Goal: Task Accomplishment & Management: Manage account settings

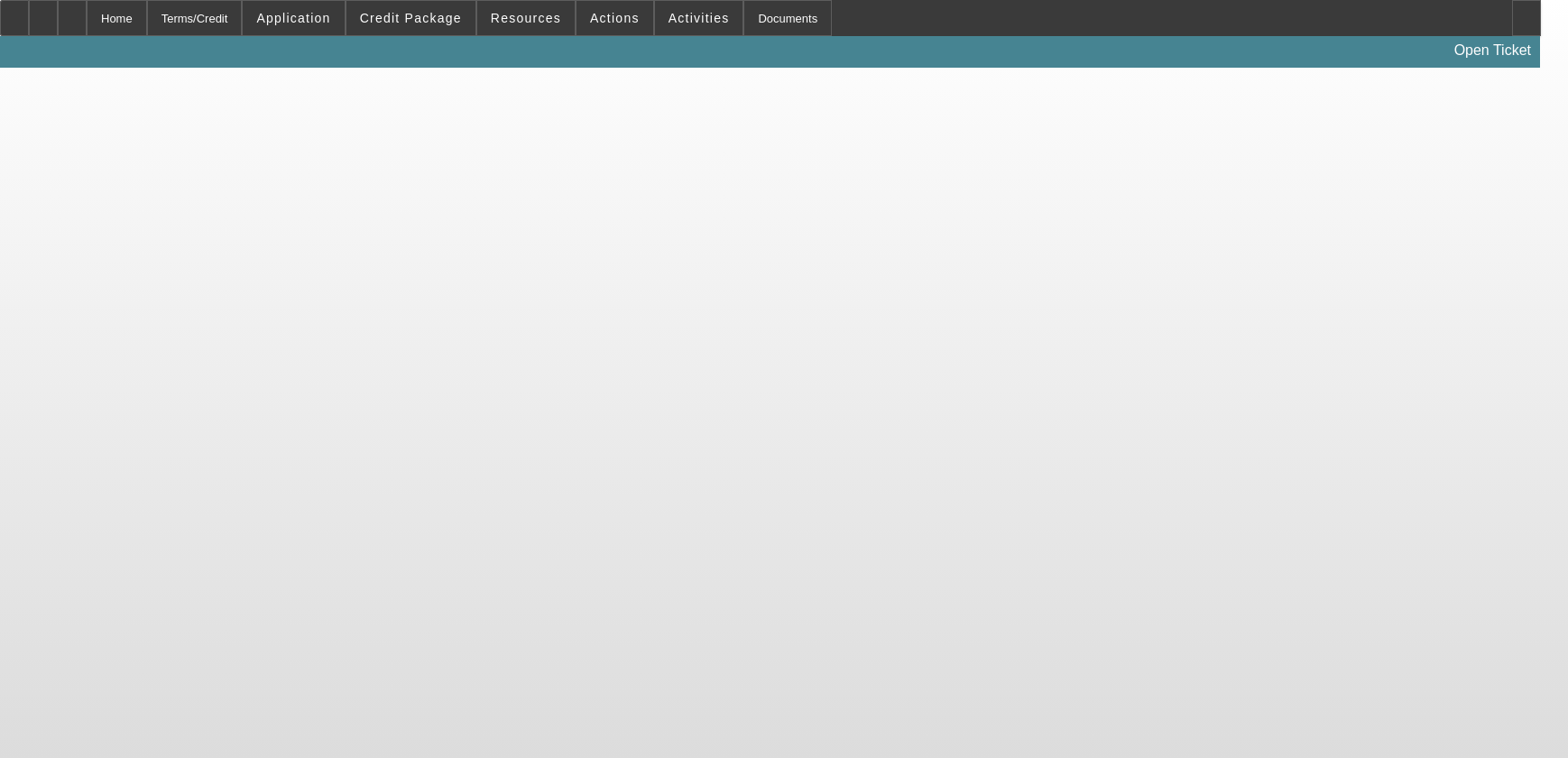
select select "4"
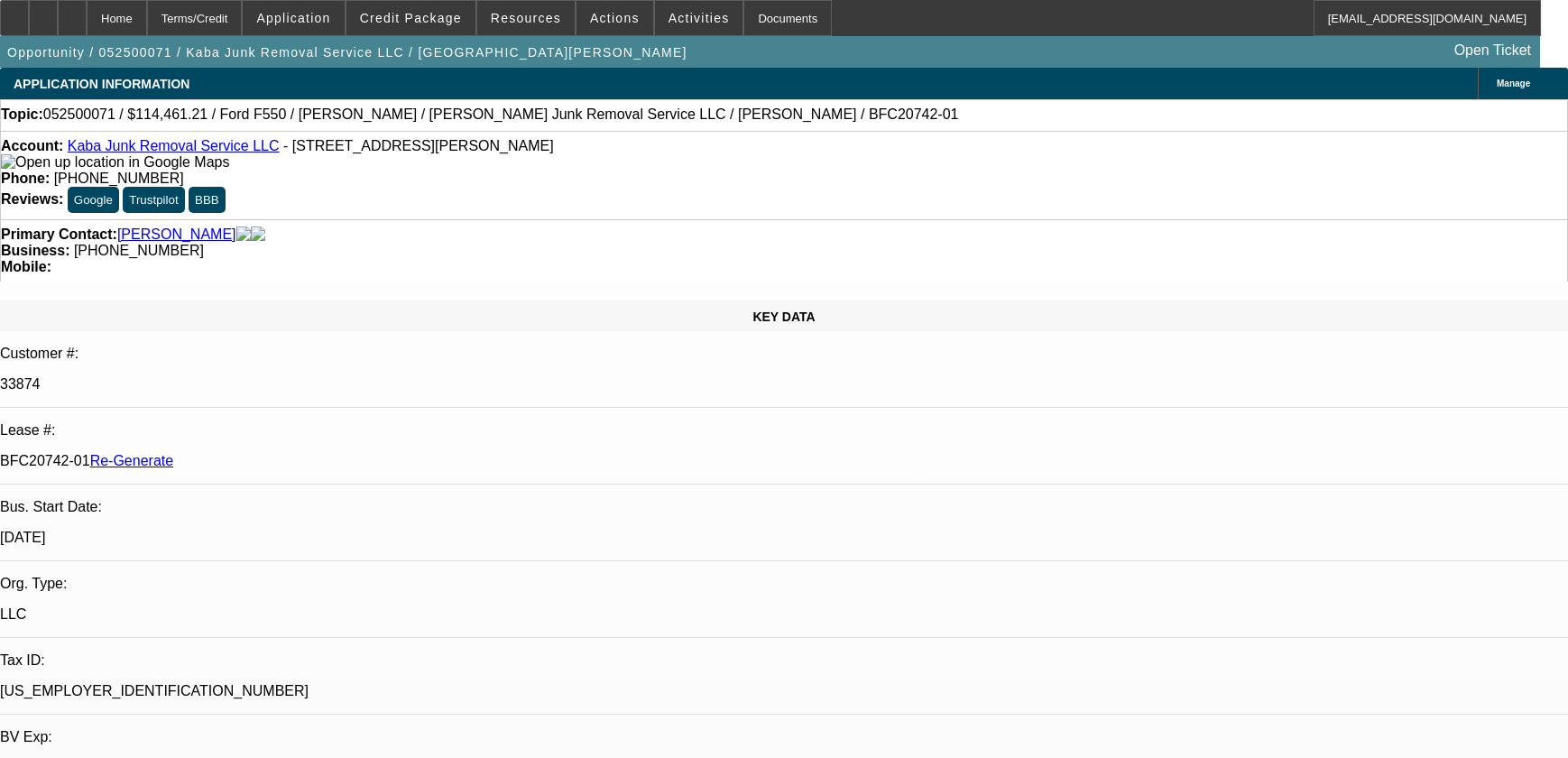
select select "0"
select select "6"
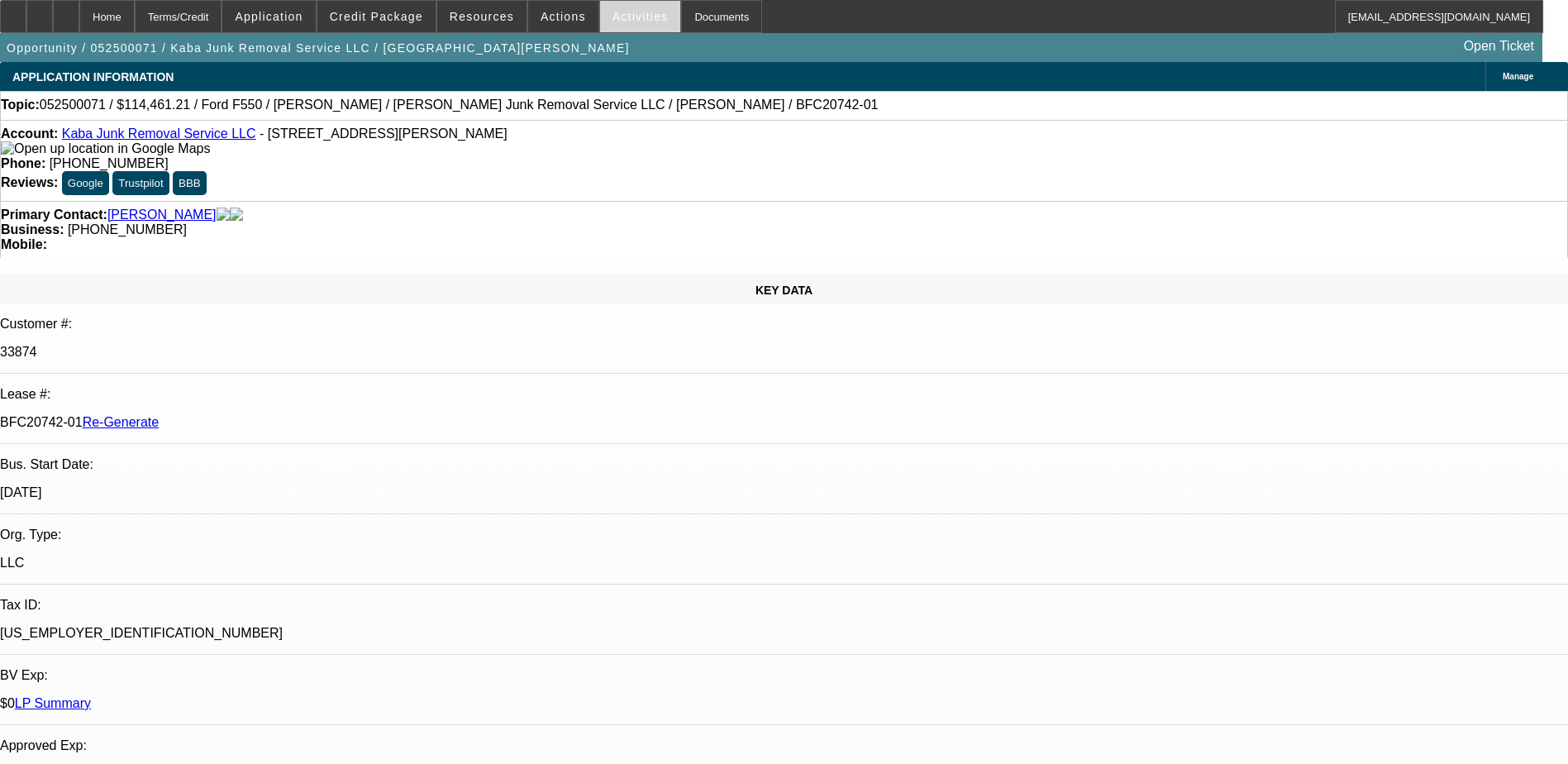
click at [629, 9] on span at bounding box center [641, 16] width 81 height 40
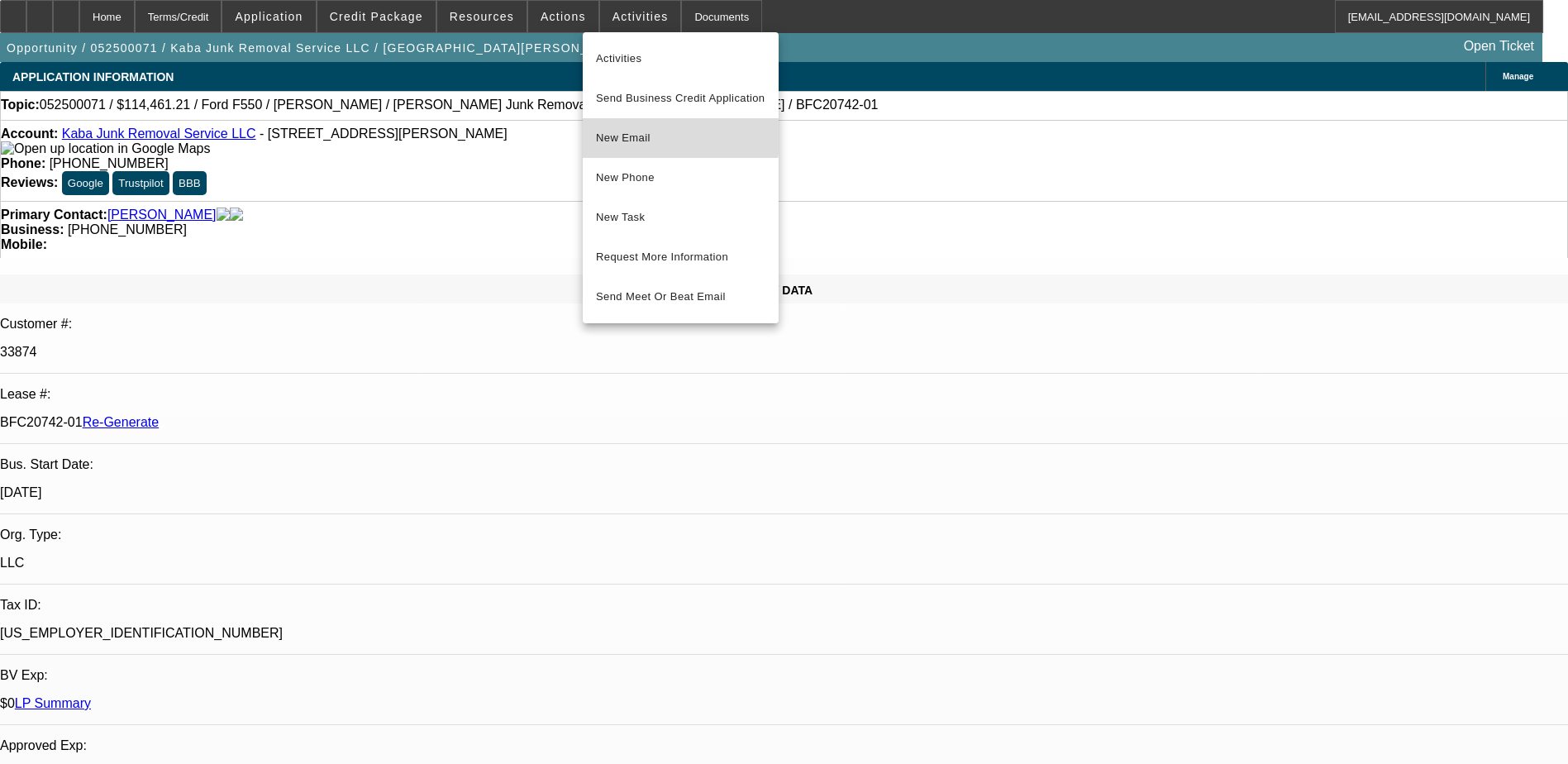
click at [630, 133] on span "New Email" at bounding box center [681, 138] width 170 height 19
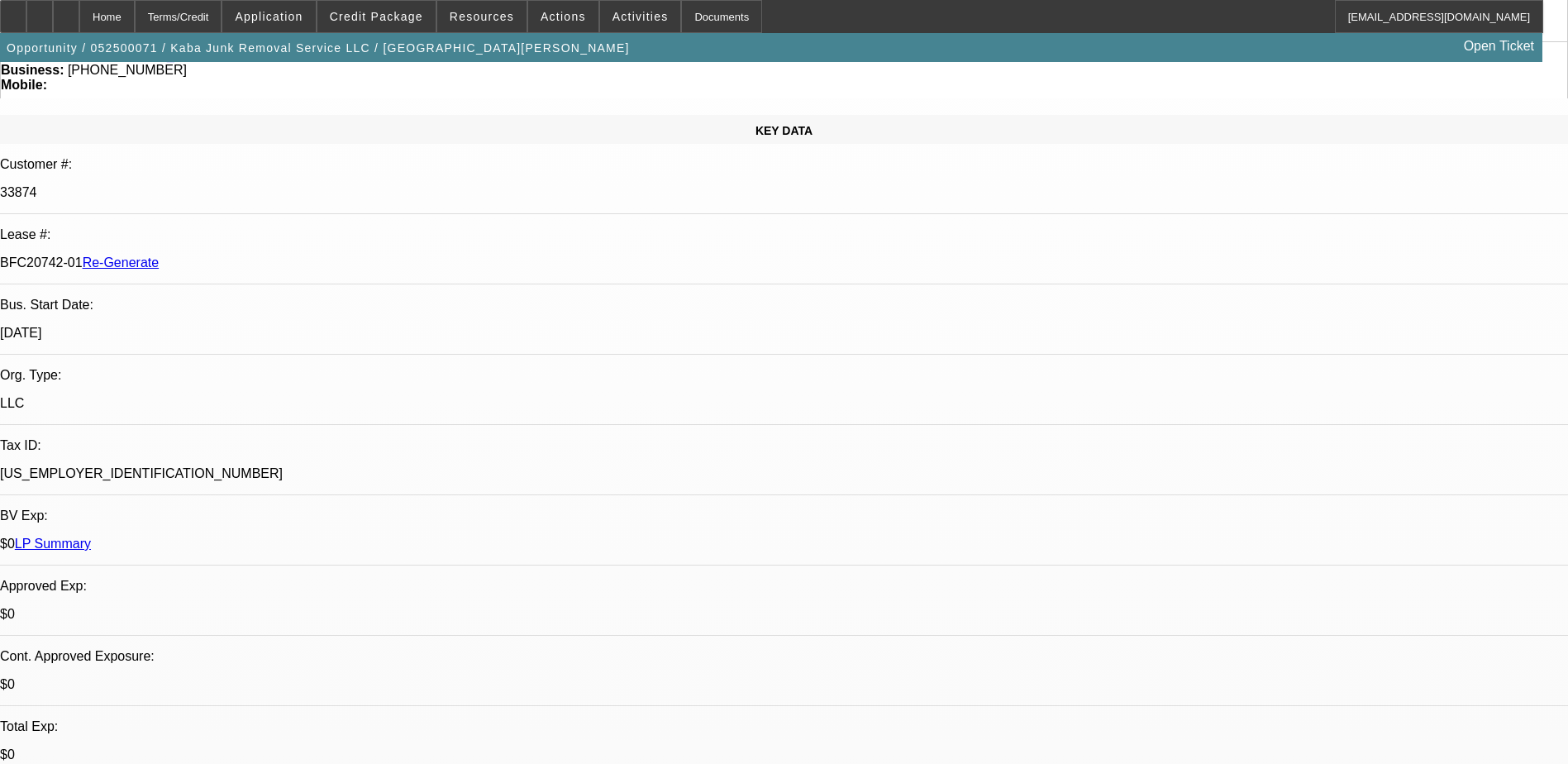
scroll to position [165, 0]
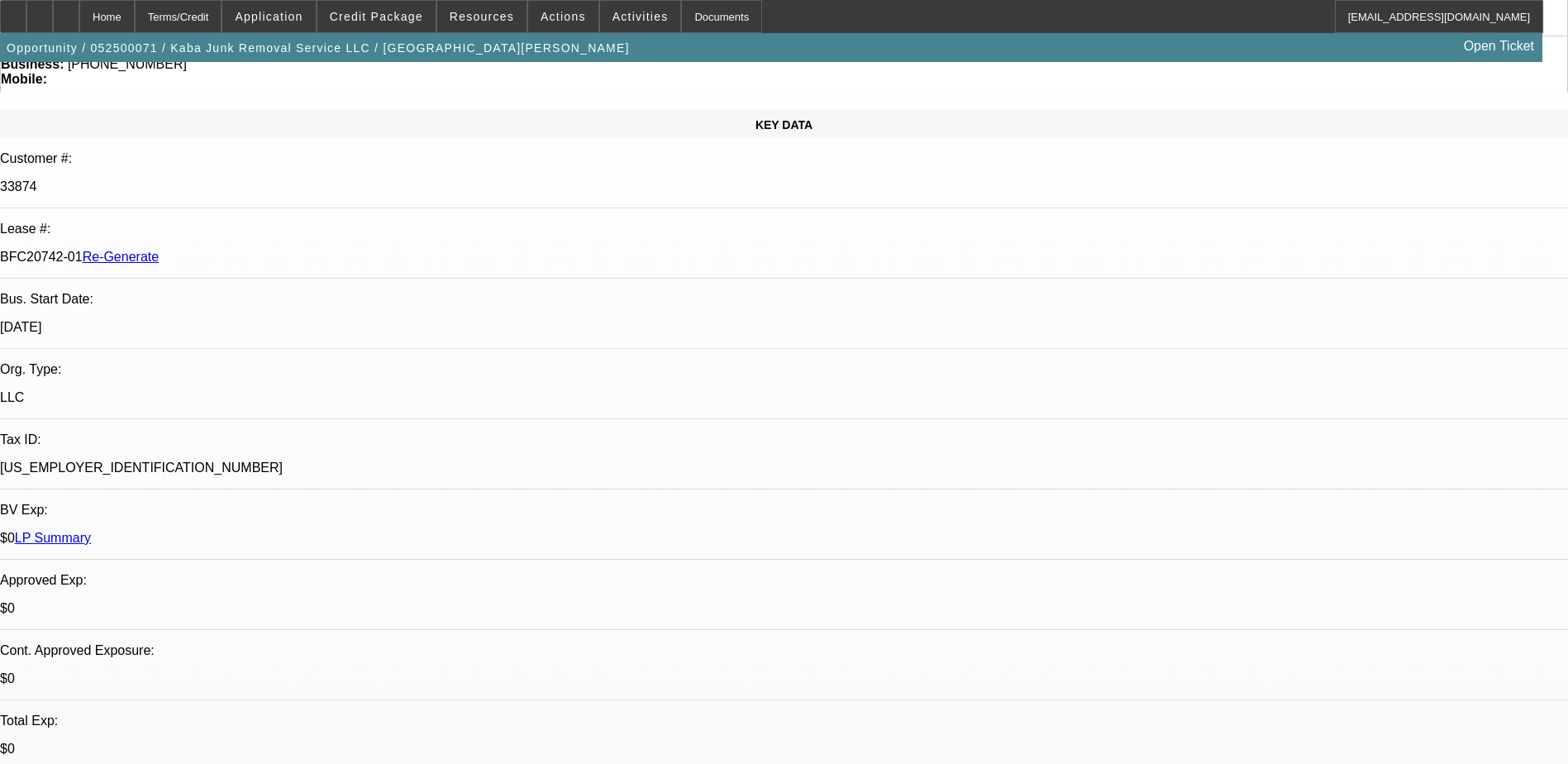
drag, startPoint x: 1197, startPoint y: 759, endPoint x: 1125, endPoint y: 745, distance: 73.3
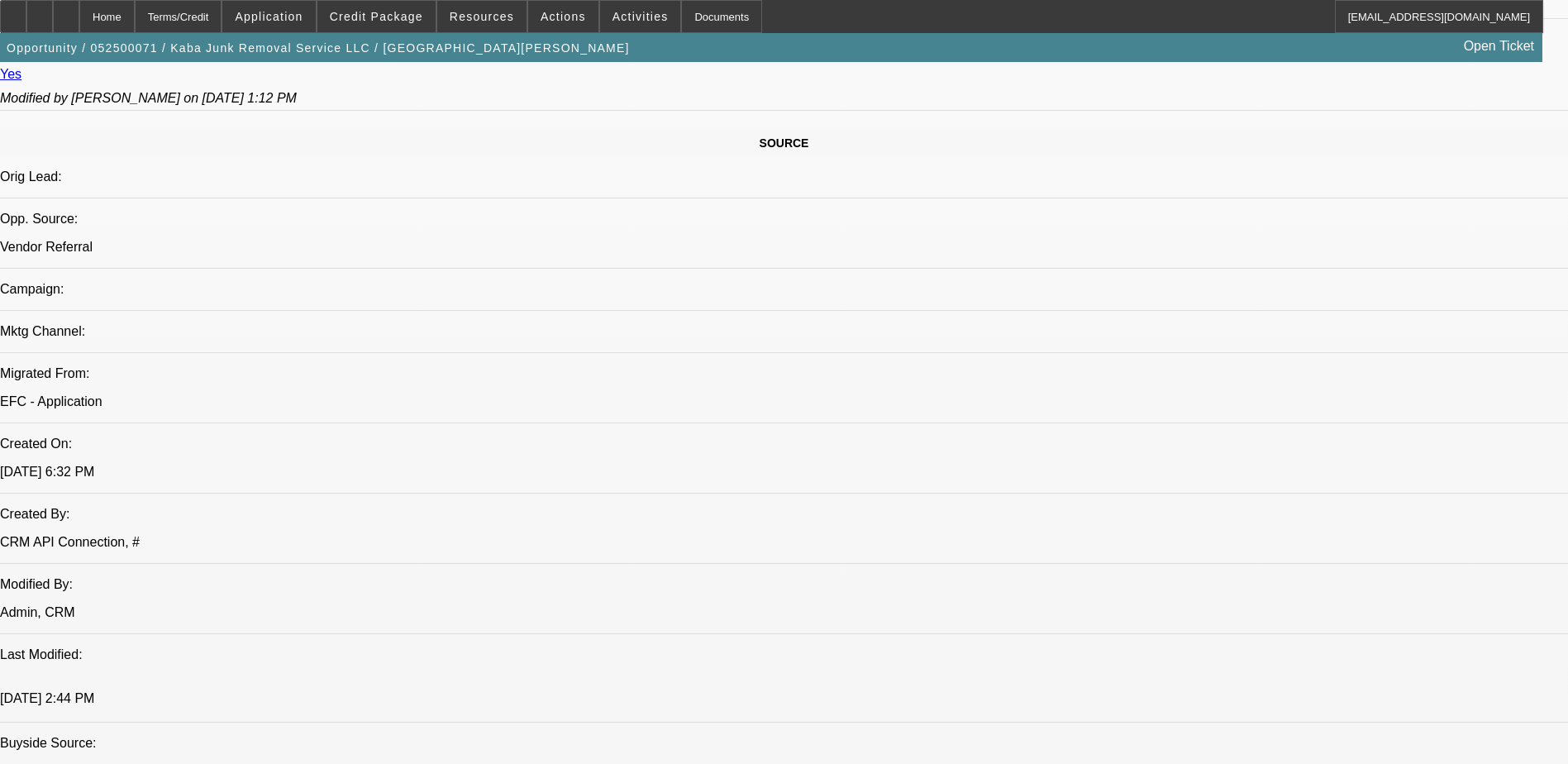
scroll to position [2904, 0]
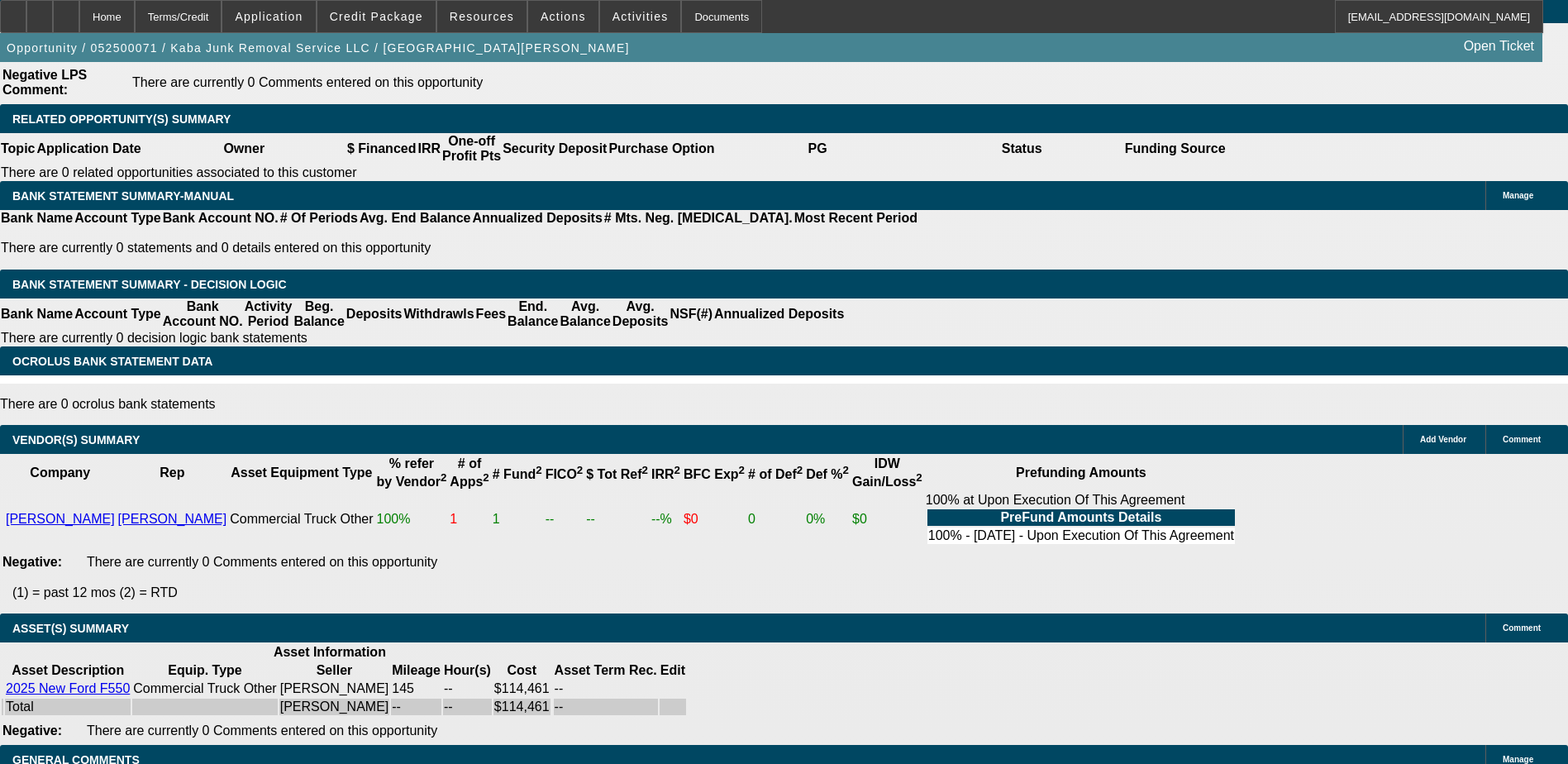
drag, startPoint x: 1289, startPoint y: 757, endPoint x: 1166, endPoint y: 755, distance: 123.0
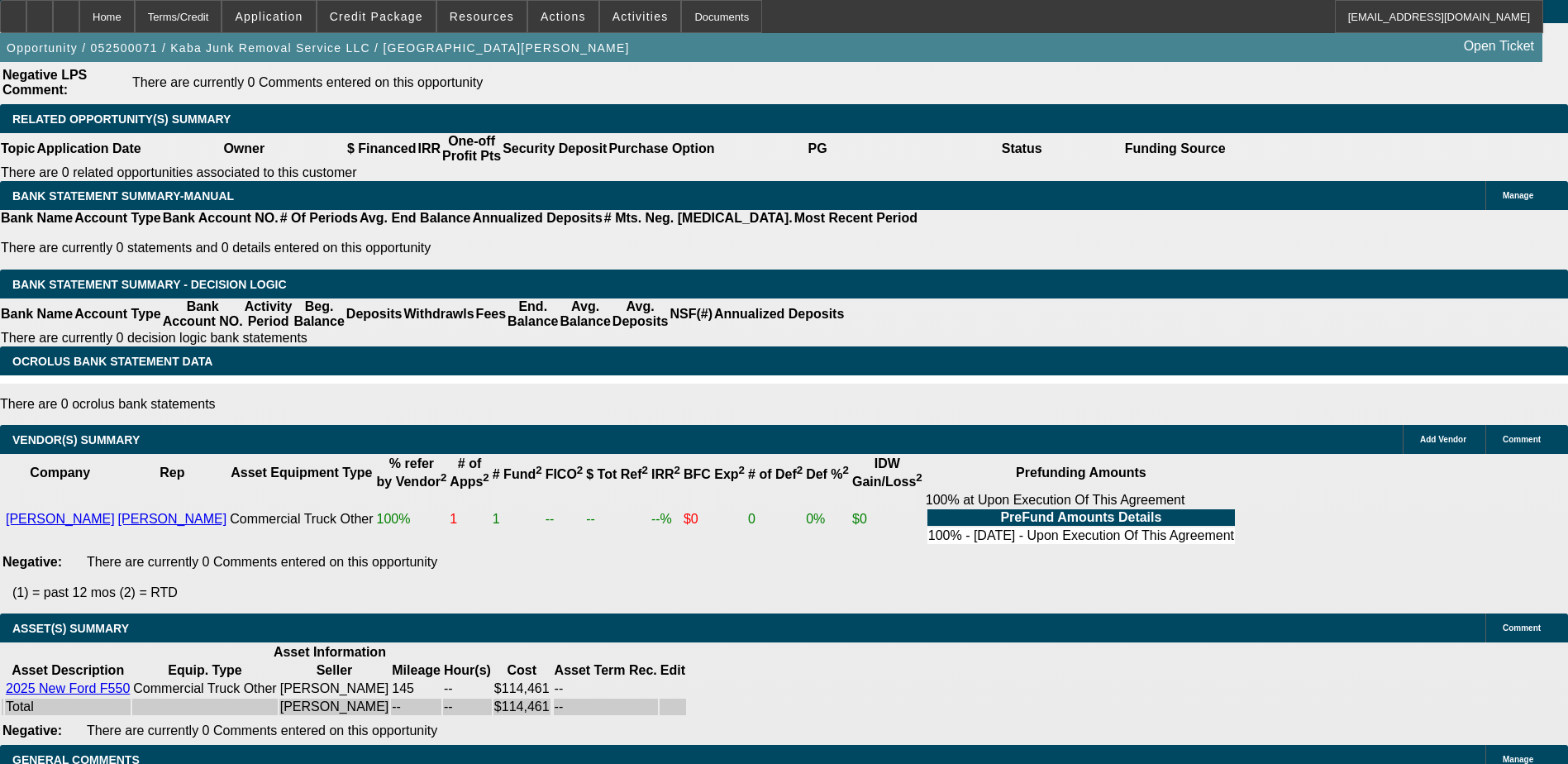
drag, startPoint x: 1547, startPoint y: 594, endPoint x: 1063, endPoint y: 548, distance: 486.2
copy div "8/14 - dealership sent a replacement check FedEx 883545161881, se to customer, …"
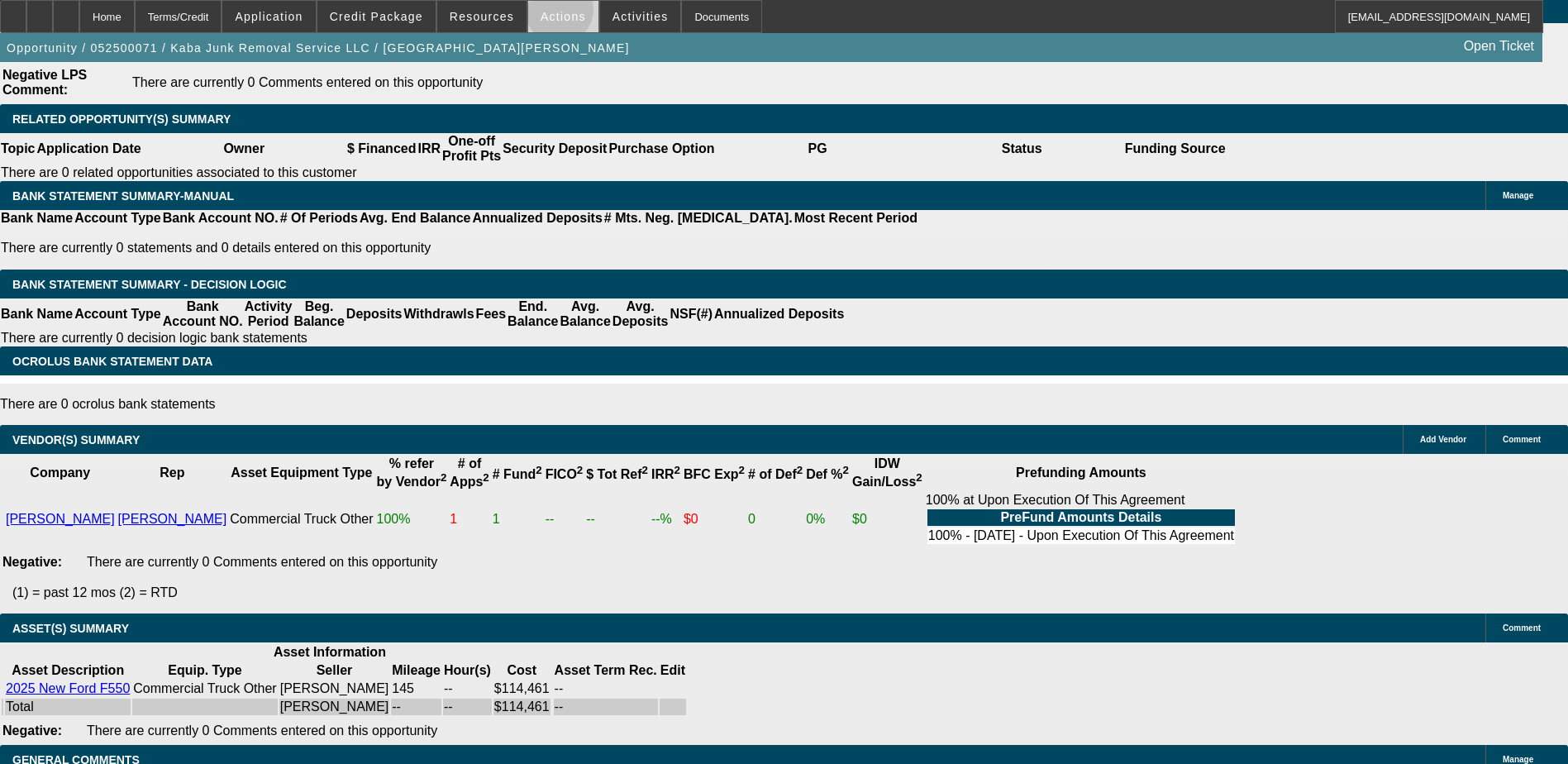
click at [552, 13] on span "Actions" at bounding box center [563, 16] width 45 height 13
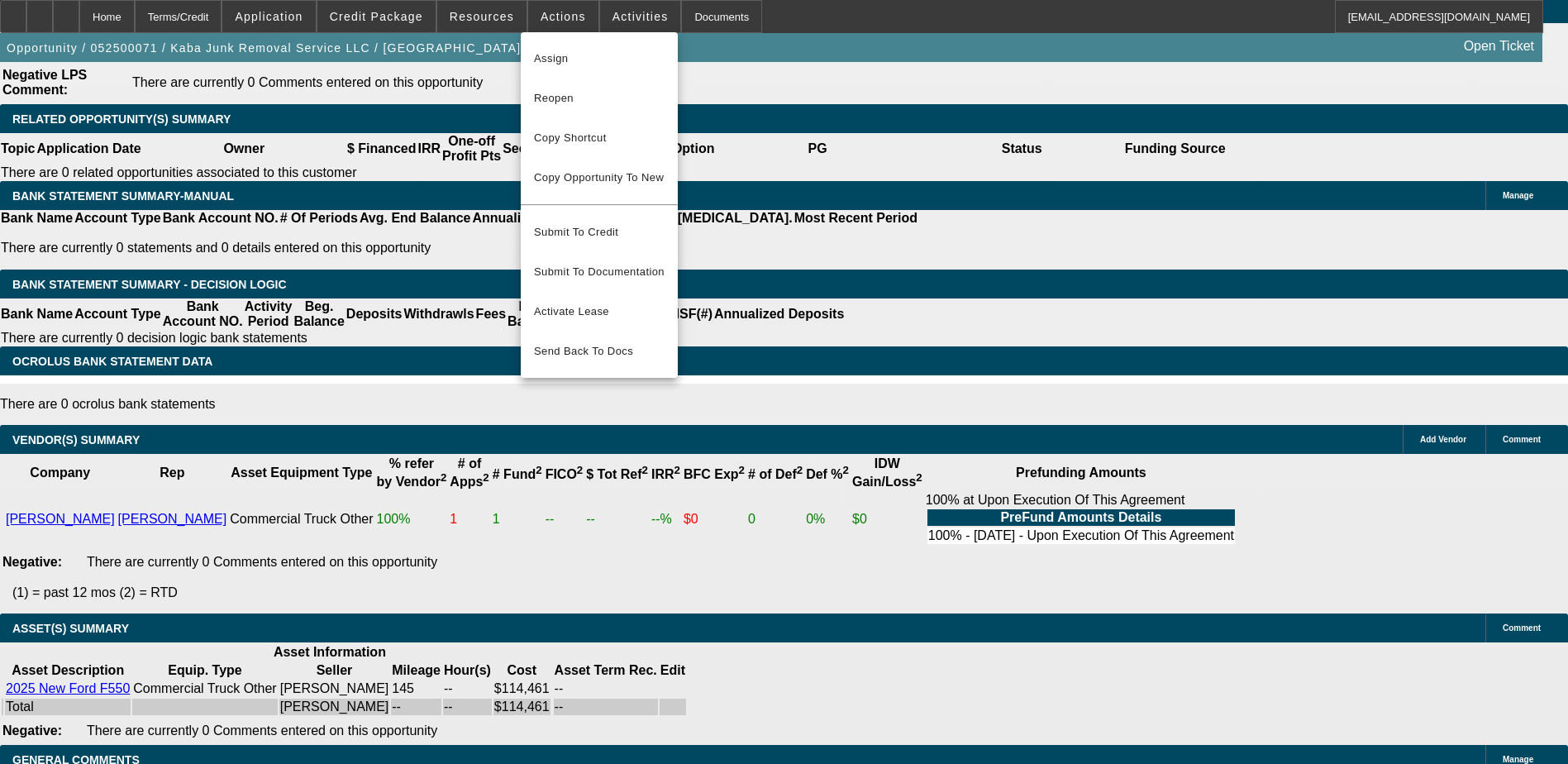
click at [739, 262] on div at bounding box center [784, 382] width 1568 height 764
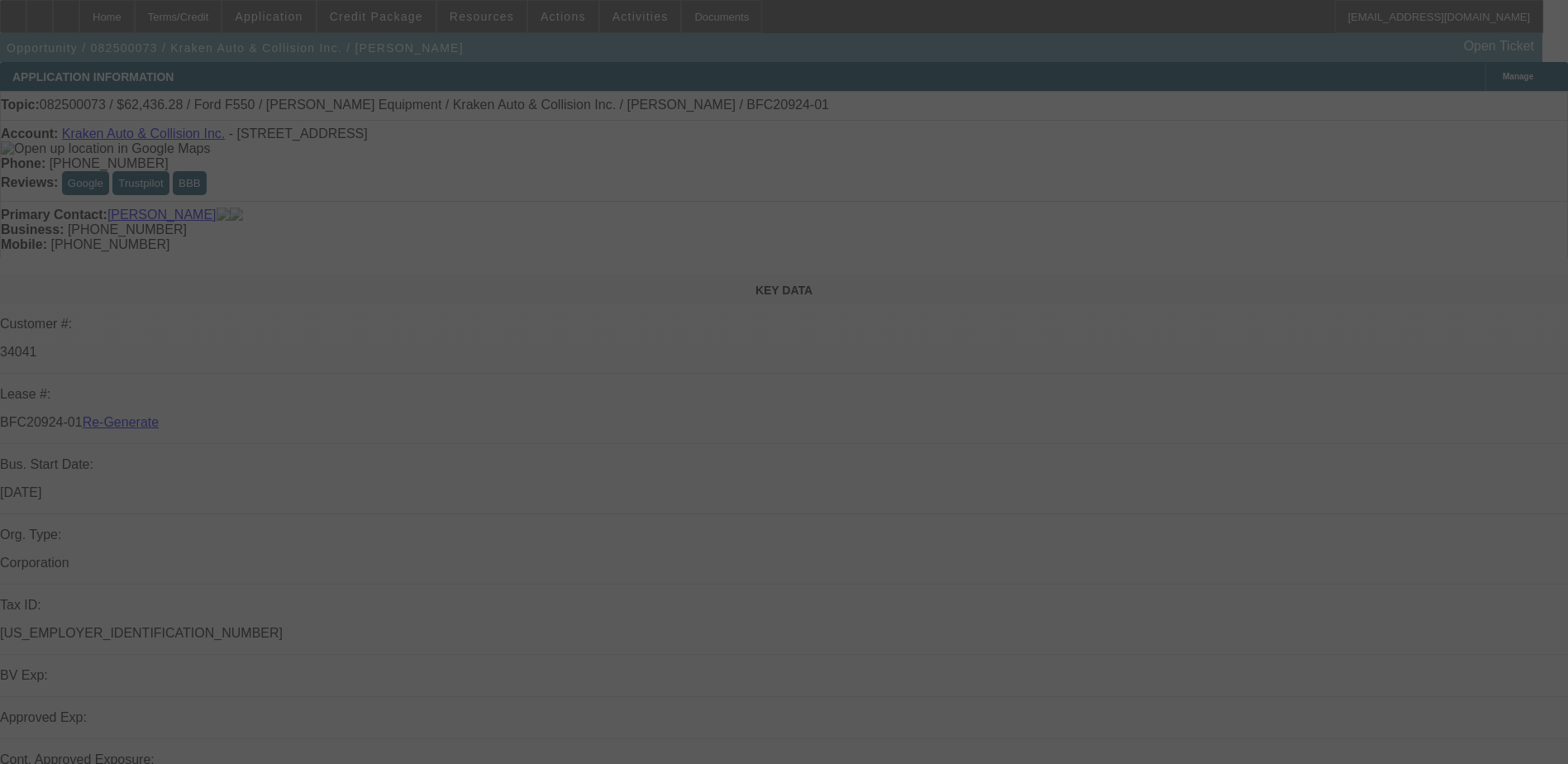
select select "4"
select select "0"
select select "3"
select select "0.1"
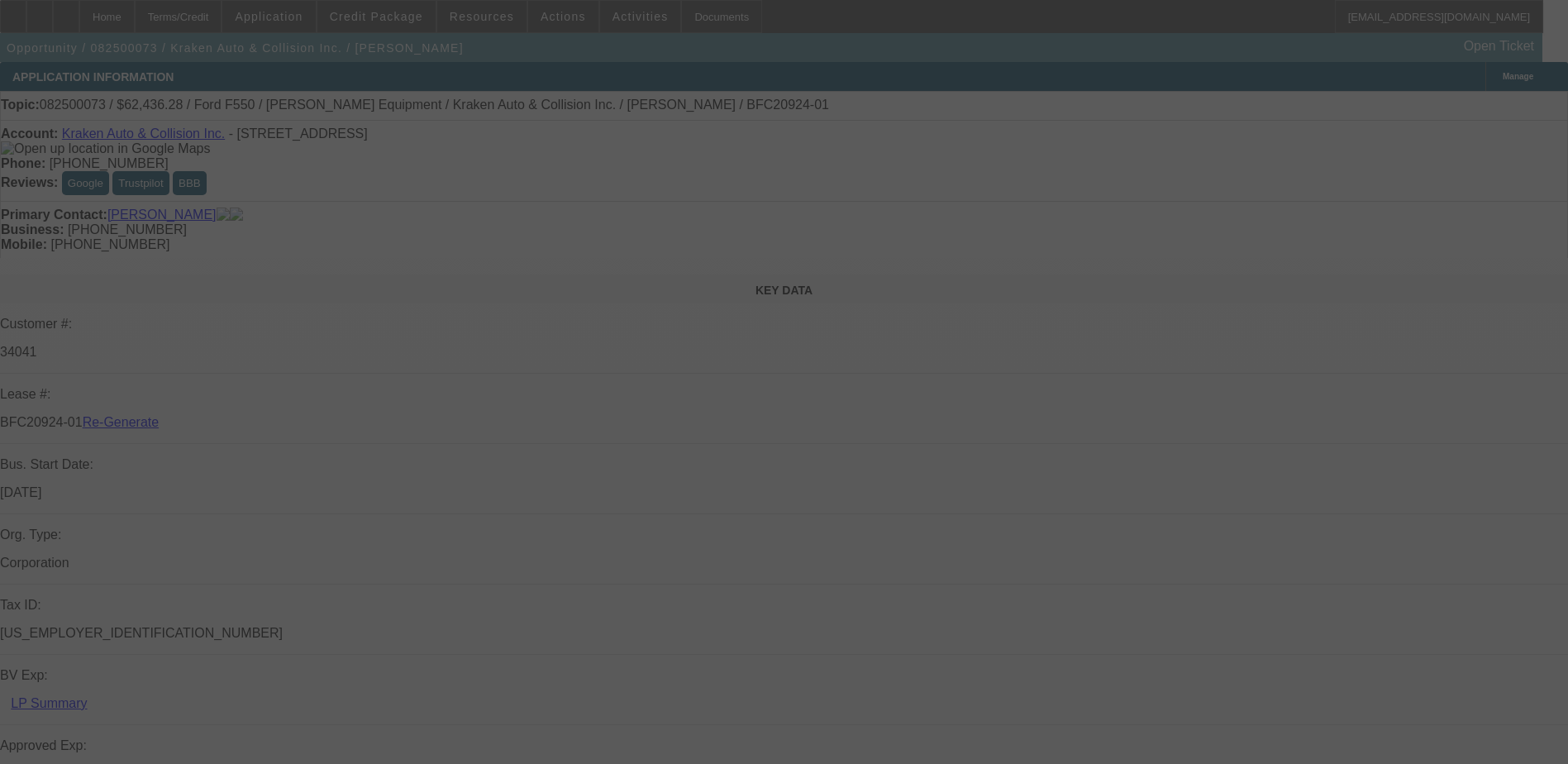
select select "4"
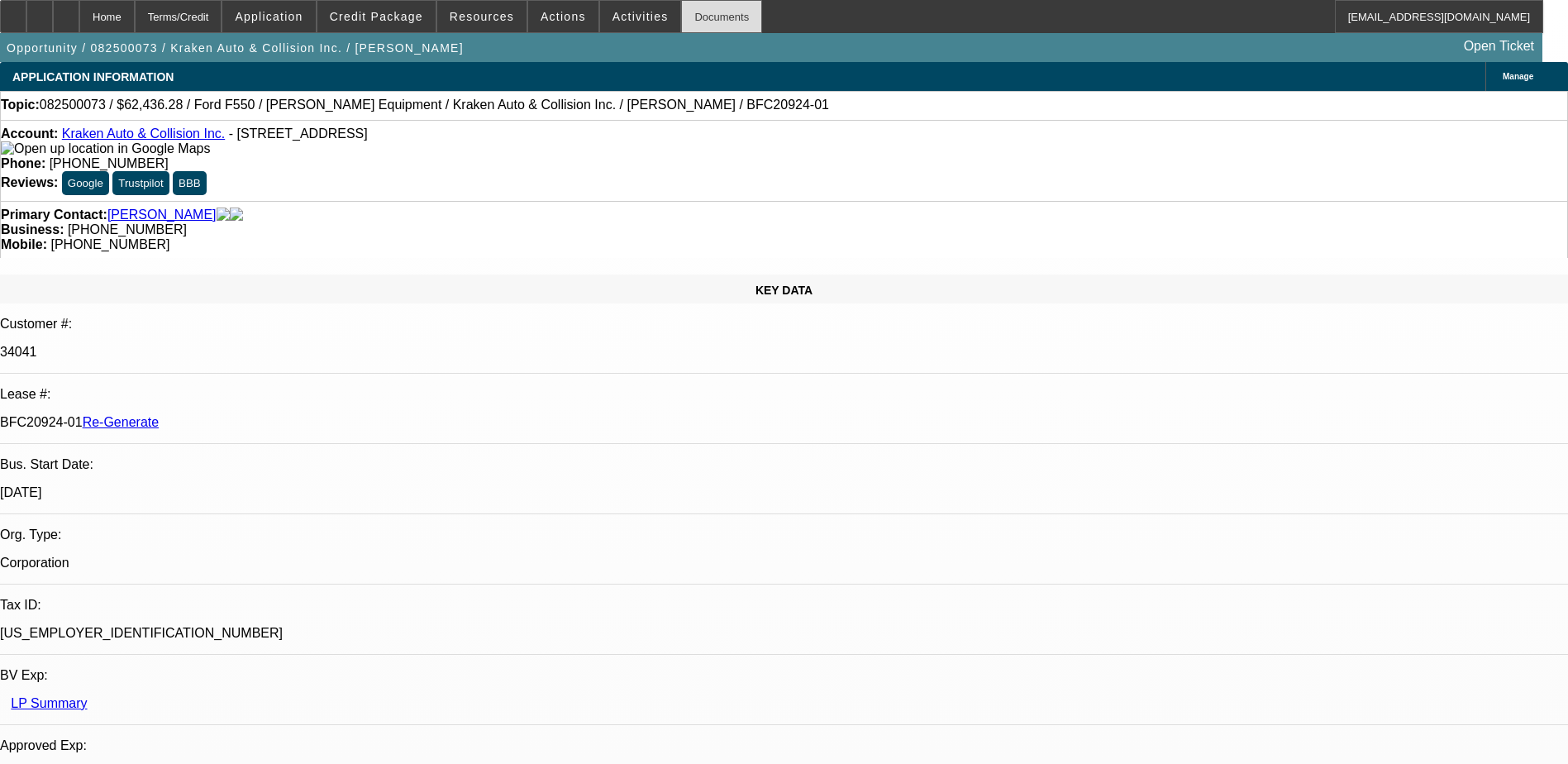
click at [686, 20] on div "Documents" at bounding box center [722, 16] width 81 height 33
click at [545, 19] on span "Actions" at bounding box center [563, 16] width 45 height 13
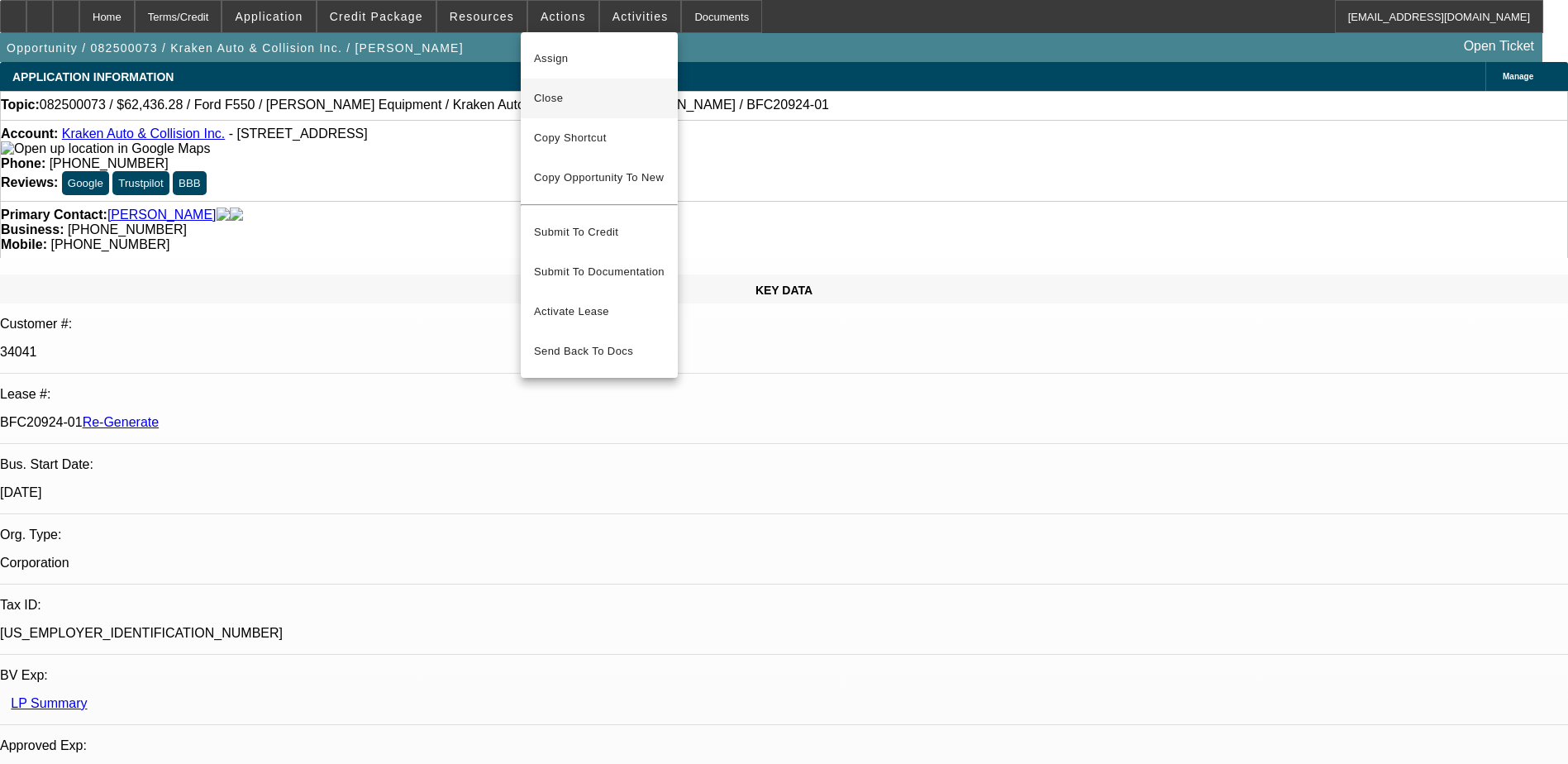
click at [558, 101] on span "Close" at bounding box center [599, 98] width 131 height 19
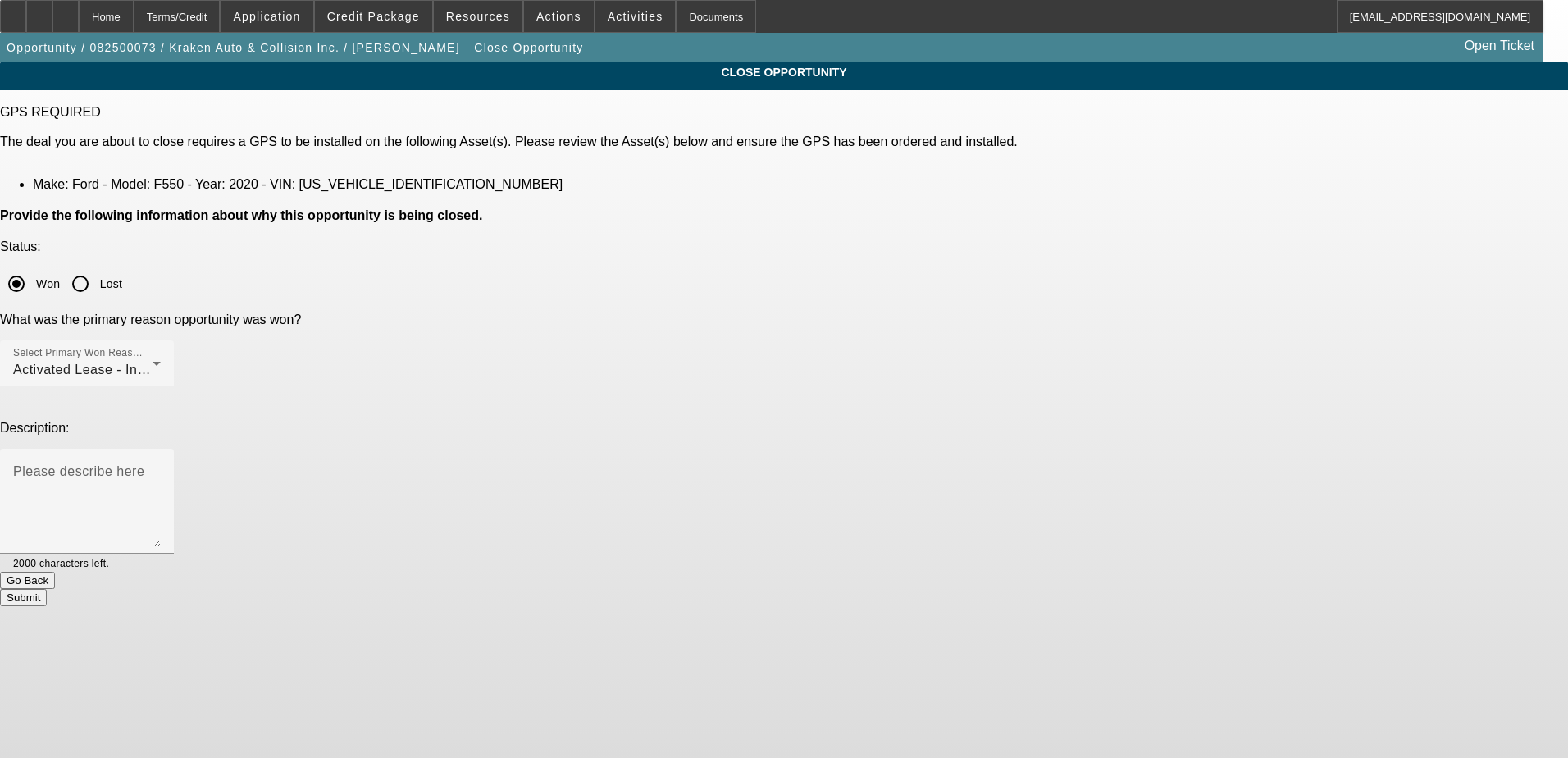
click at [46, 589] on button "Submit" at bounding box center [23, 597] width 46 height 18
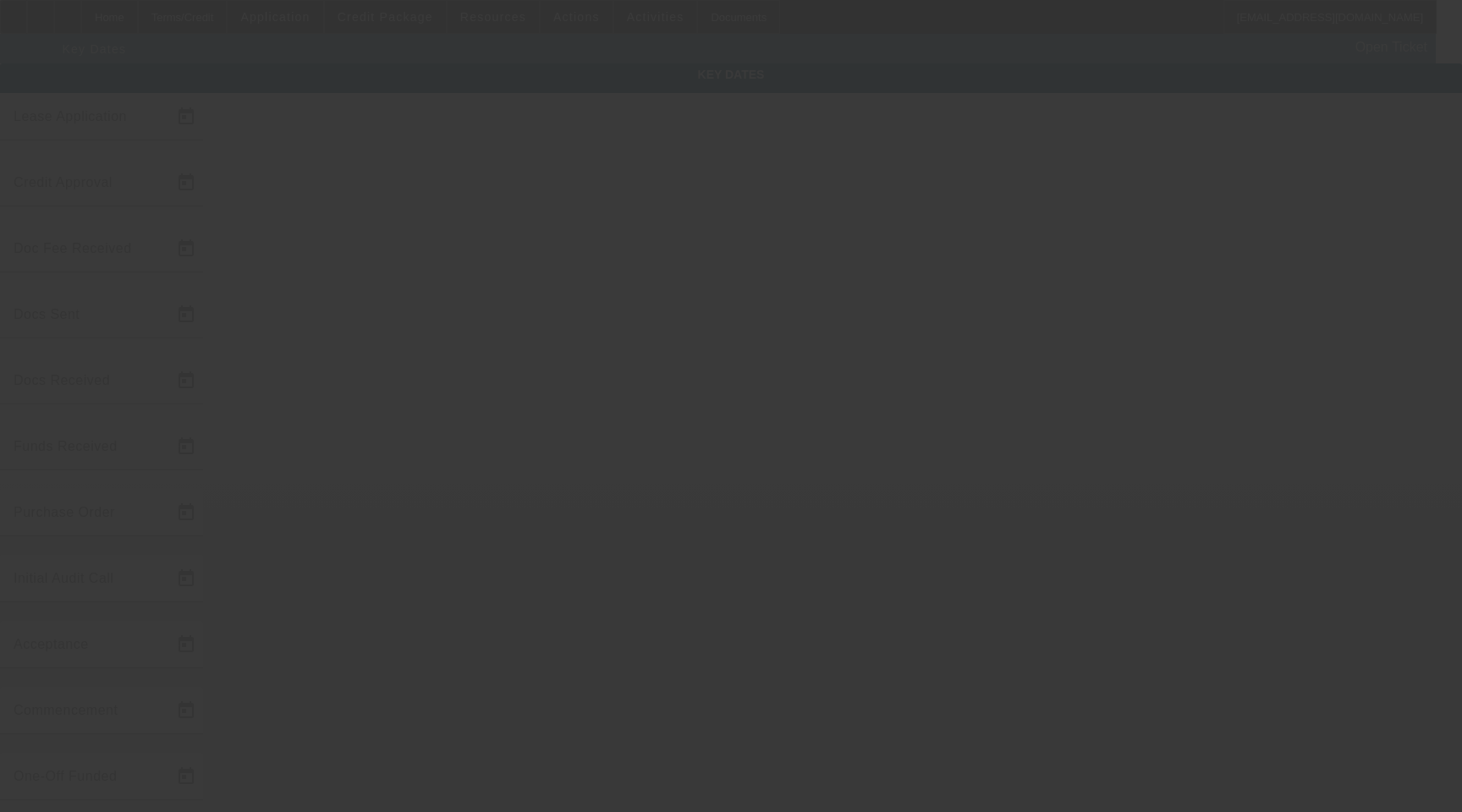
type input "8/5/2025"
type input "8/7/2025"
type input "8/8/2025"
type input "8/11/2025"
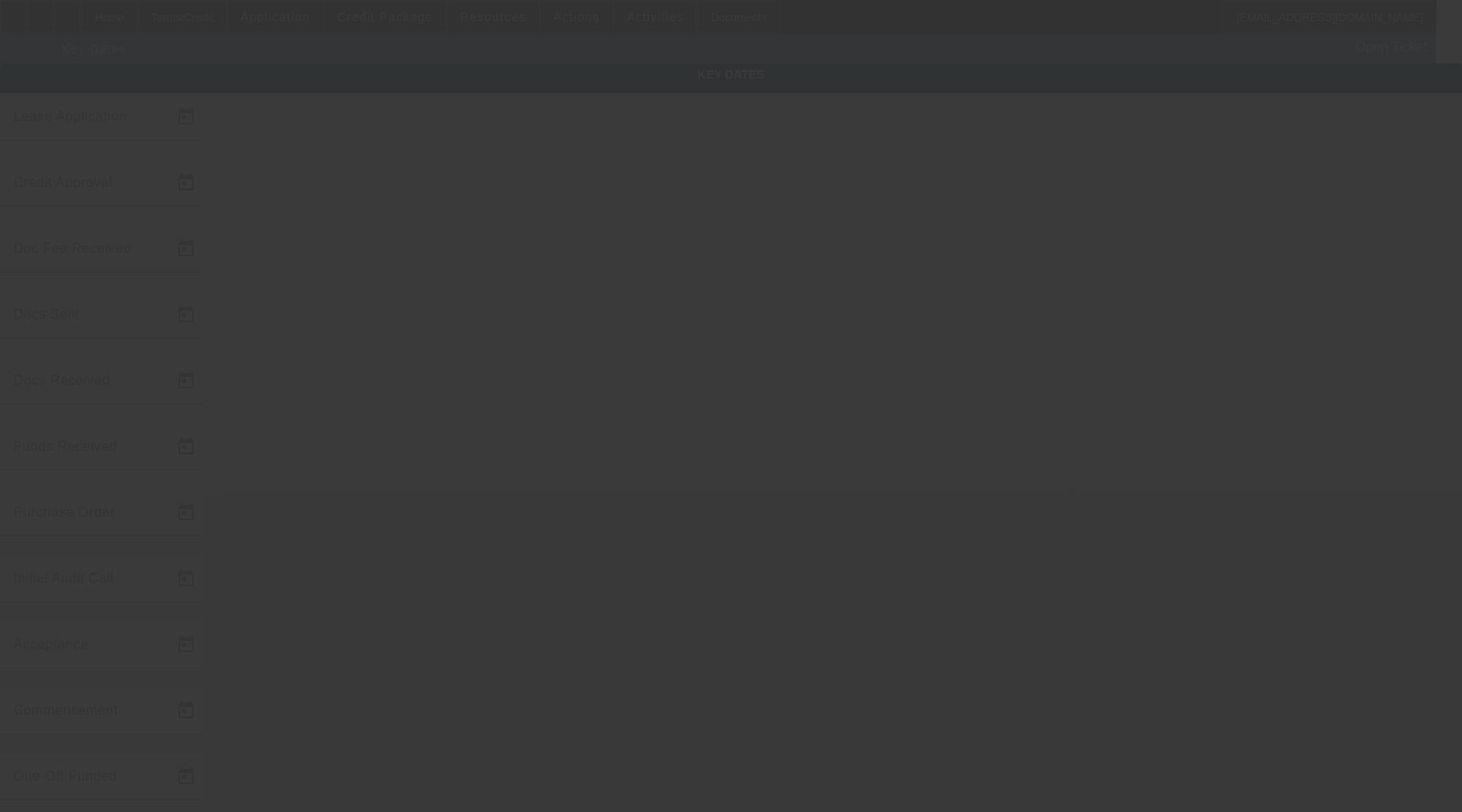
type input "8/18/2025"
type input "8/19/2025"
type input "9/1/2025"
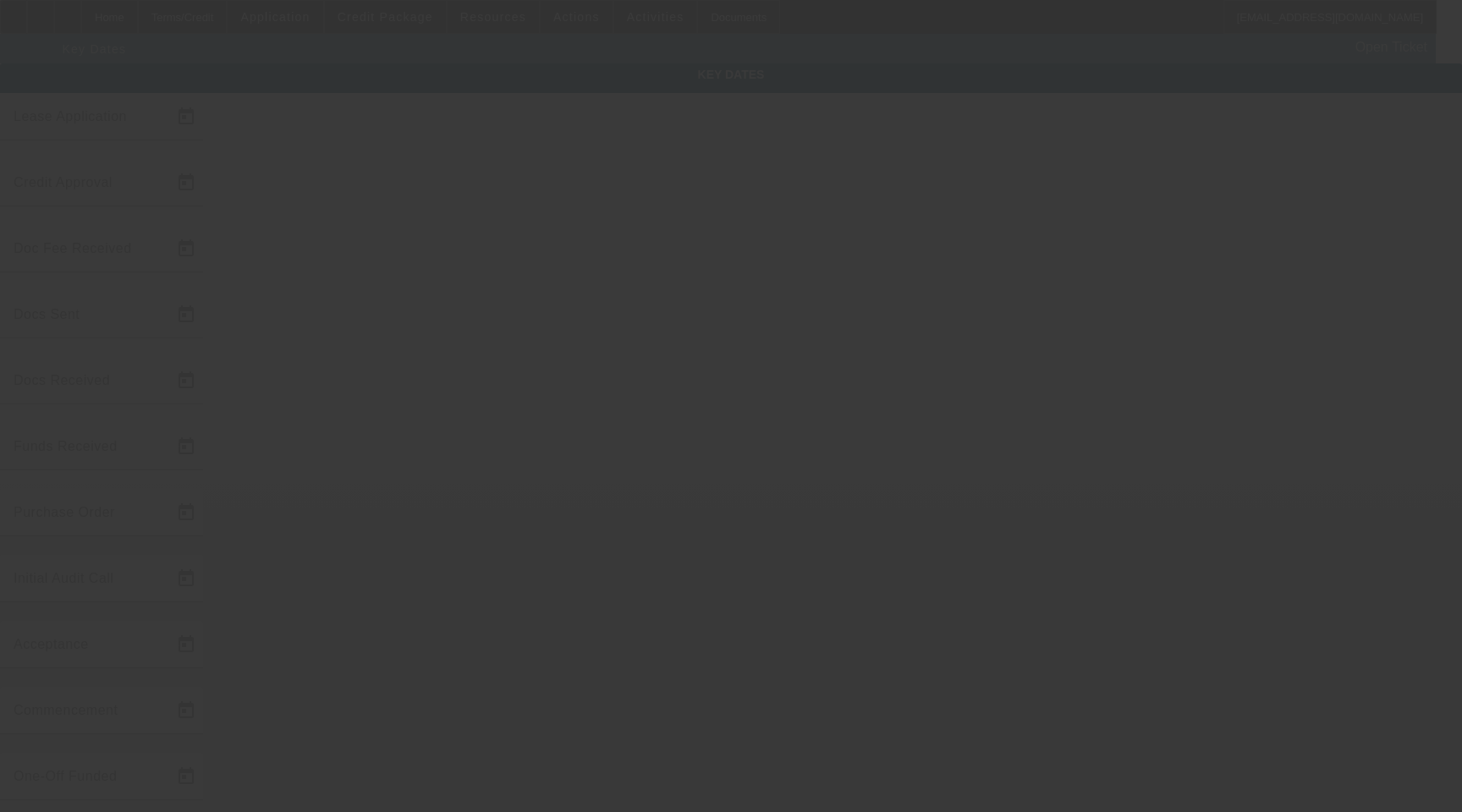
type input "10/1/2025"
type input "8/22/2025"
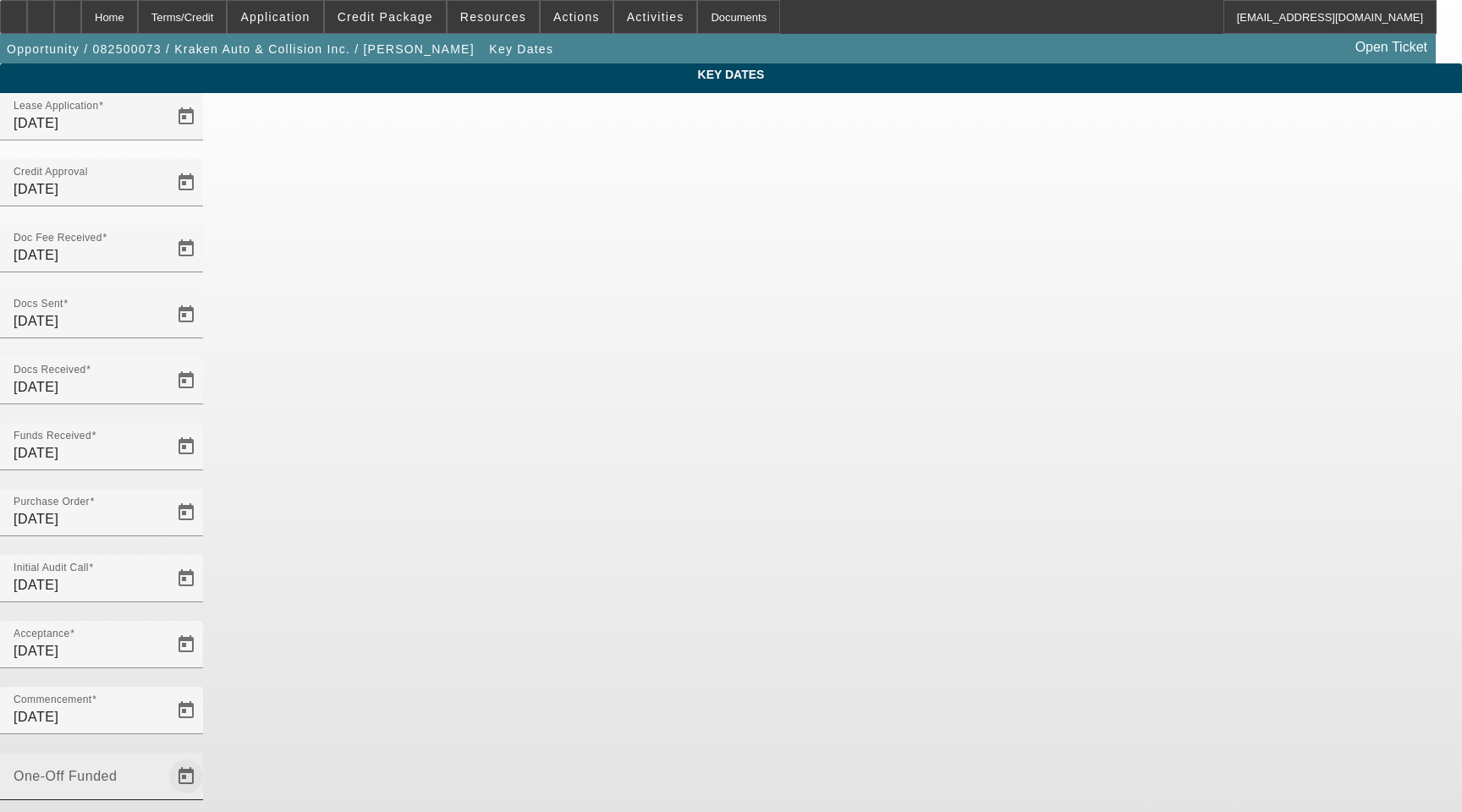
click at [206, 756] on span "Open calendar" at bounding box center [185, 776] width 41 height 41
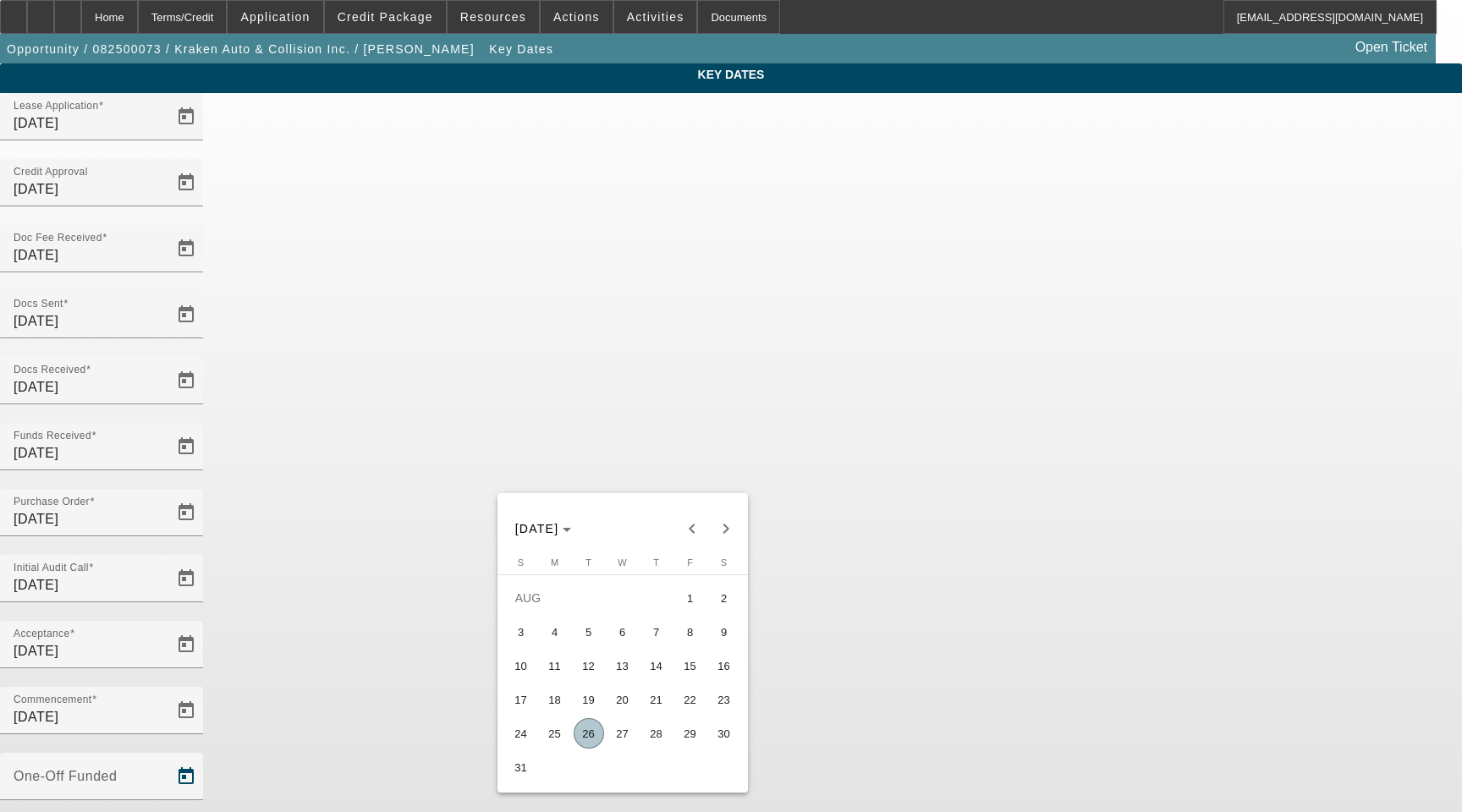
click at [555, 739] on span "25" at bounding box center [555, 733] width 31 height 31
type input "8/25/2025"
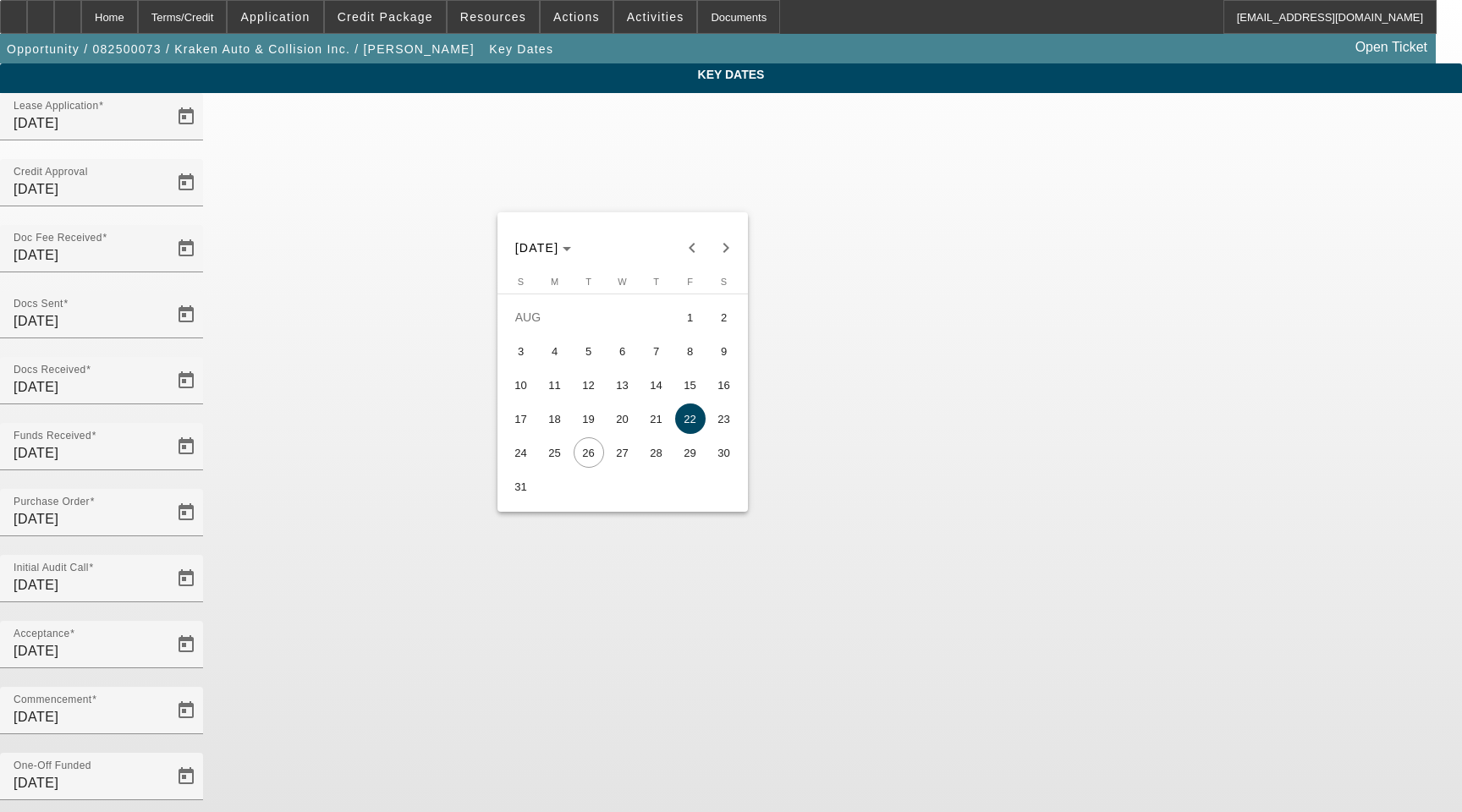
click at [553, 459] on span "25" at bounding box center [555, 452] width 31 height 31
type input "8/25/2025"
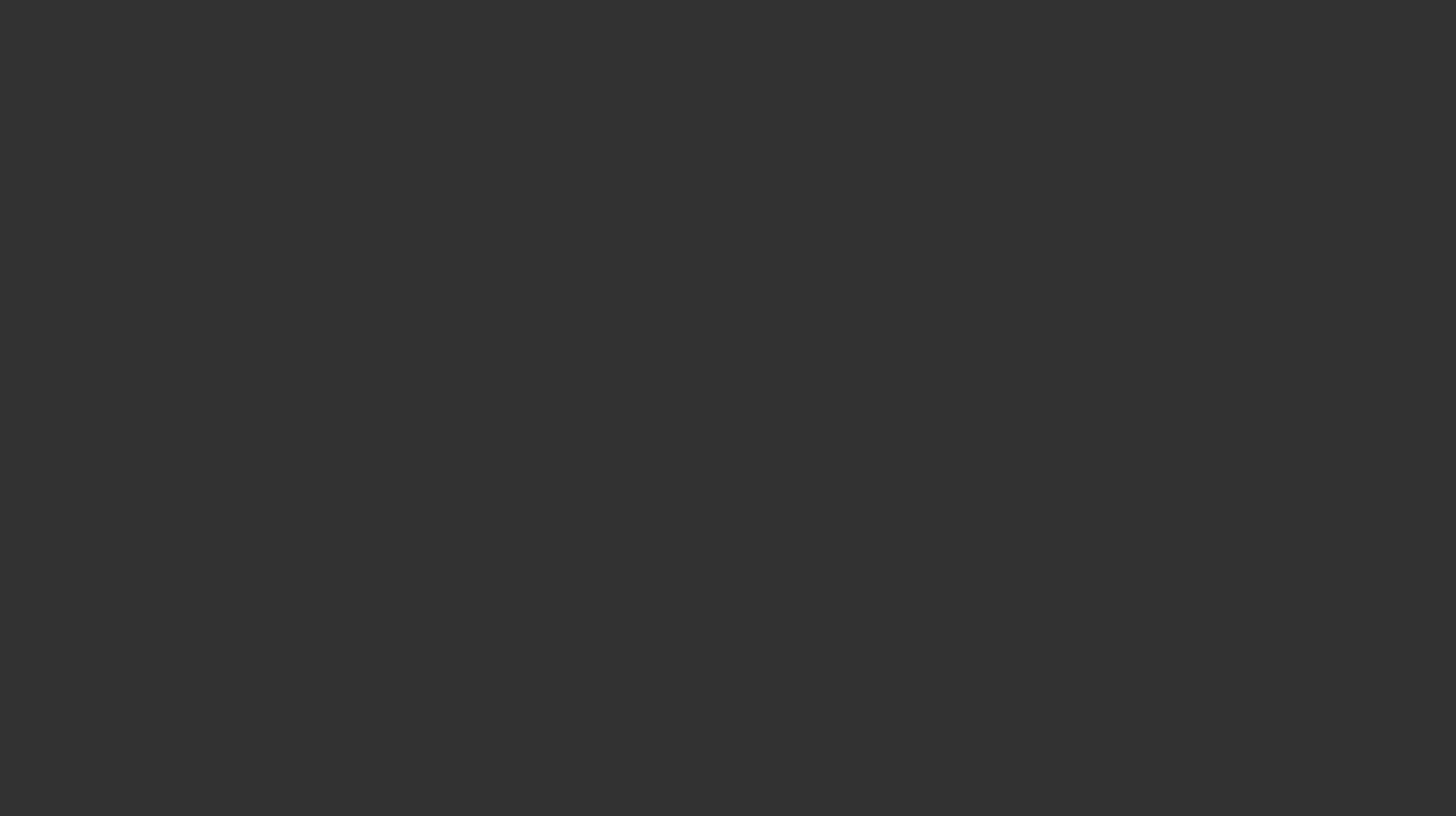
select select "4"
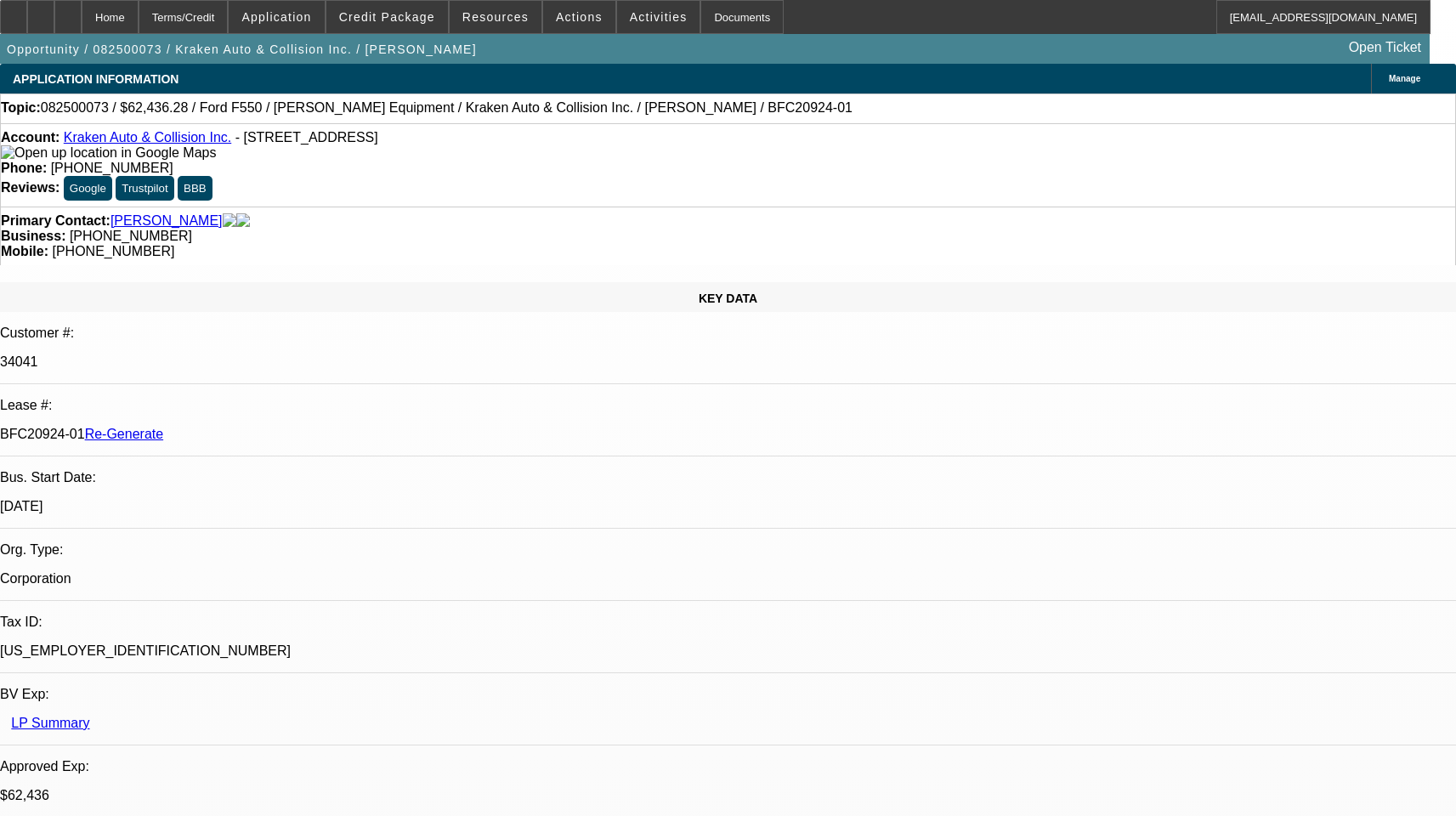
select select "0"
select select "0.1"
select select "1"
select select "3"
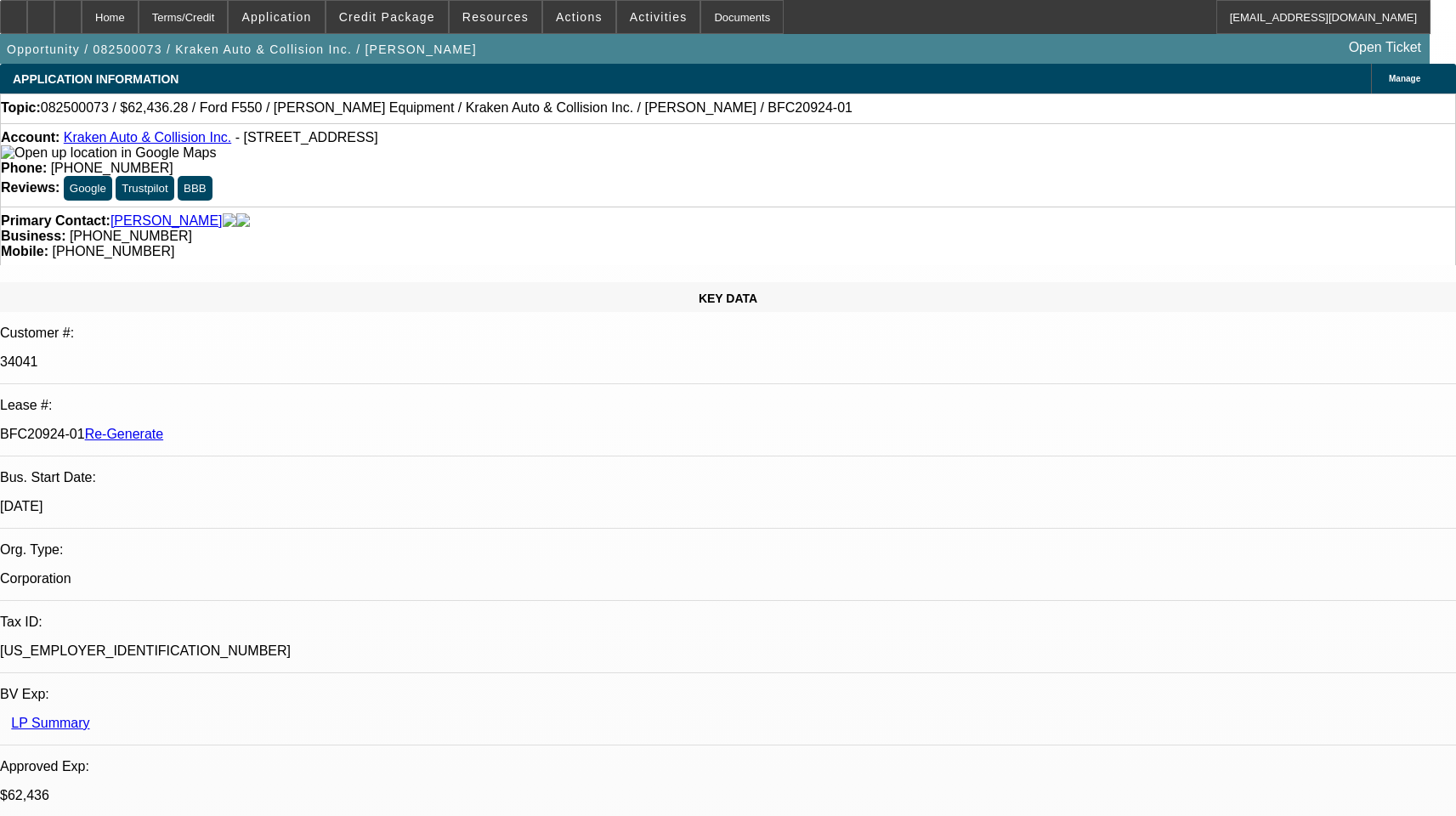
select select "4"
drag, startPoint x: 183, startPoint y: 282, endPoint x: 250, endPoint y: 293, distance: 67.9
click at [250, 426] on p "BFC20924-01 Re-Generate" at bounding box center [728, 433] width 1456 height 15
copy p "BFC20924-01"
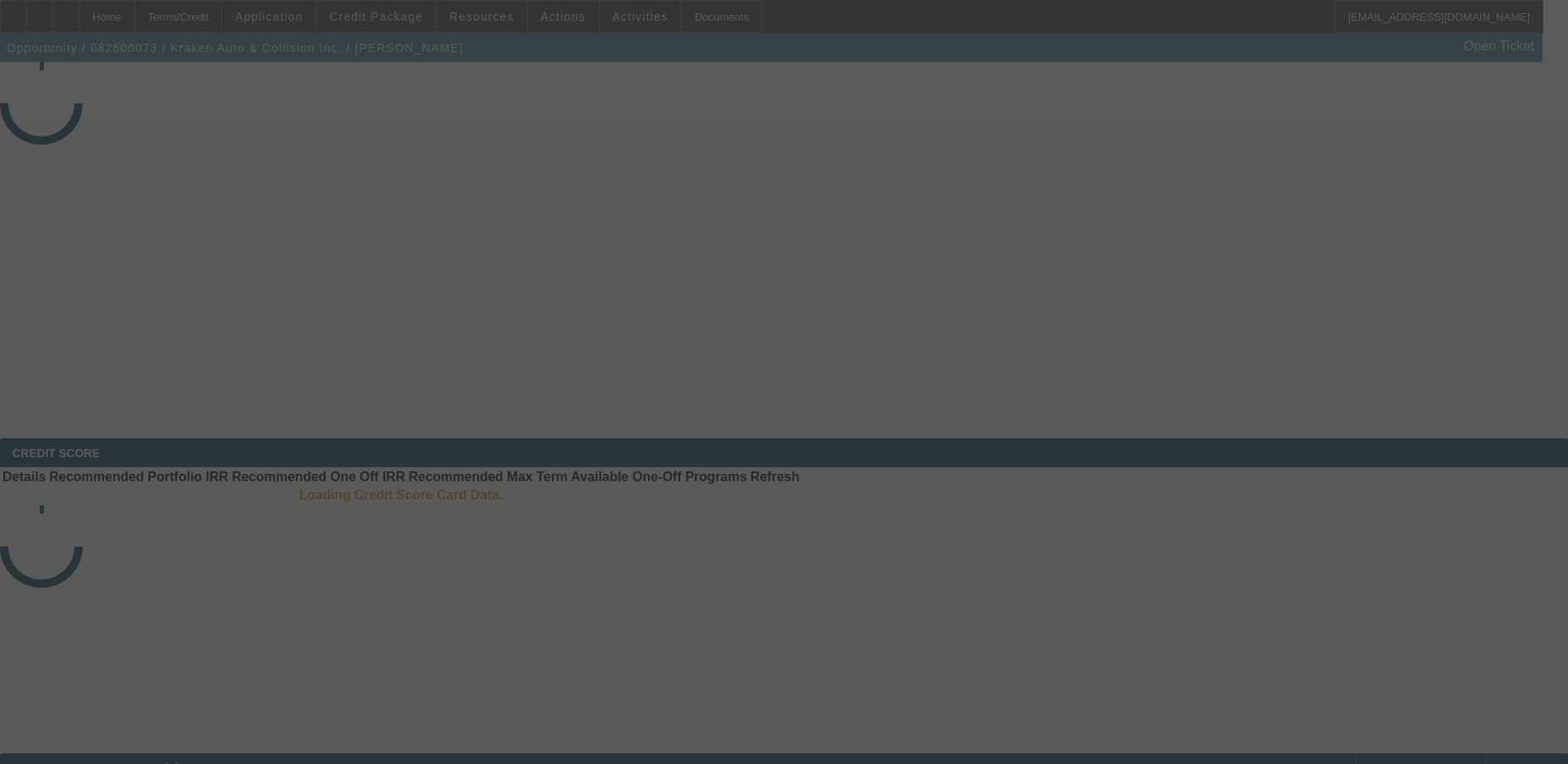
select select "4"
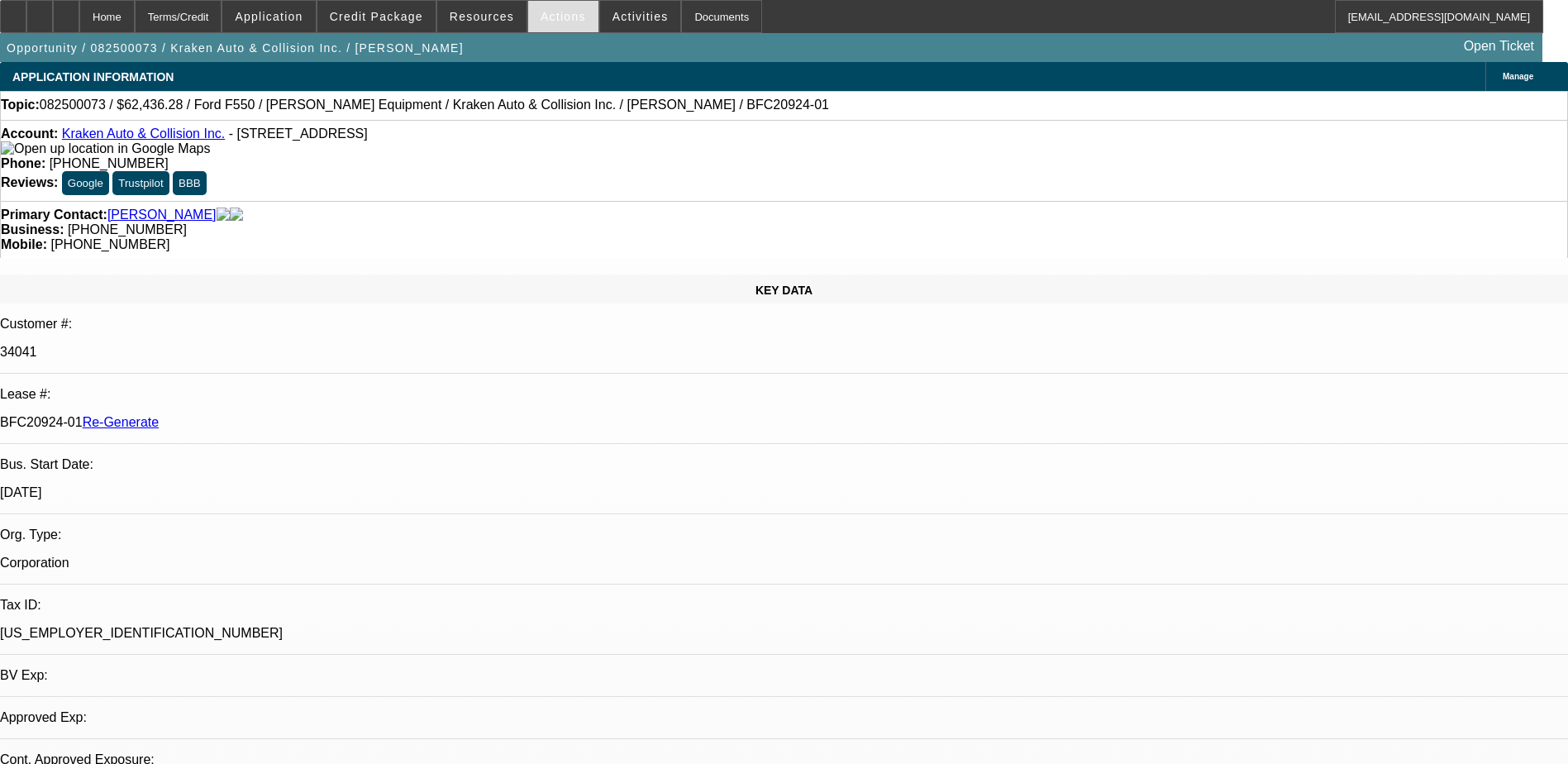
select select "0"
select select "0.1"
select select "1"
select select "3"
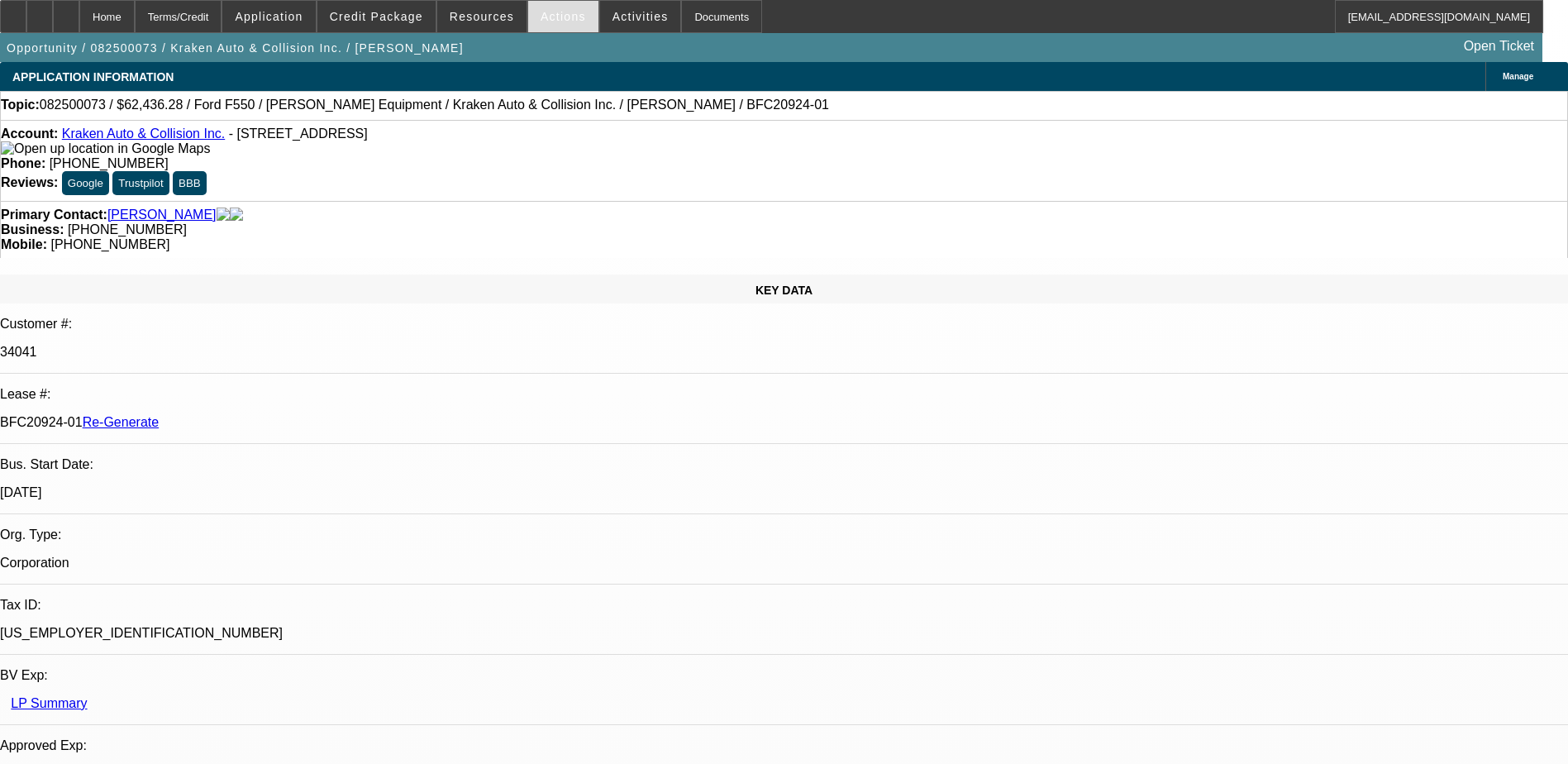
select select "4"
